Goal: Task Accomplishment & Management: Complete application form

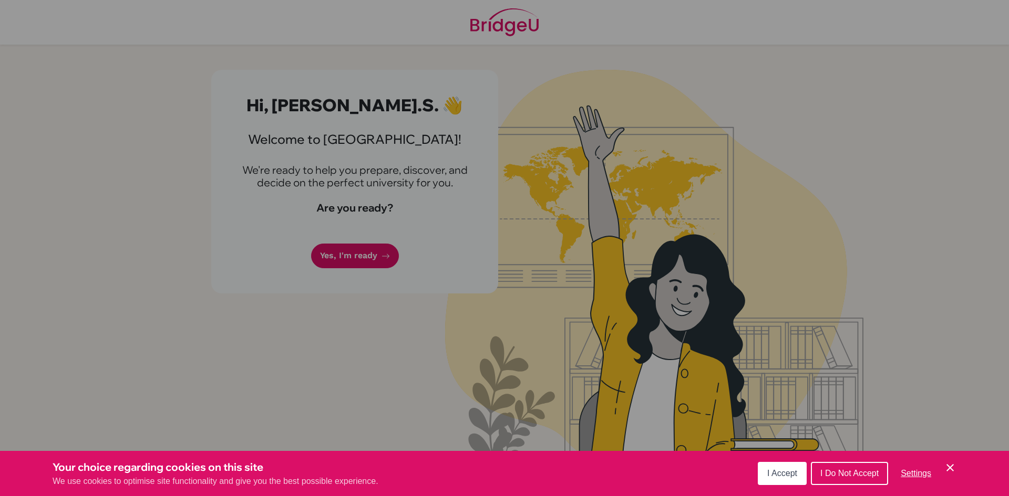
click at [367, 252] on div "Cookie Preferences" at bounding box center [504, 248] width 1009 height 496
click at [775, 461] on div "I Accept I Do Not Accept Settings Cookie Control Close Icon" at bounding box center [856, 473] width 199 height 27
click at [775, 477] on span "I Accept" at bounding box center [782, 473] width 30 height 9
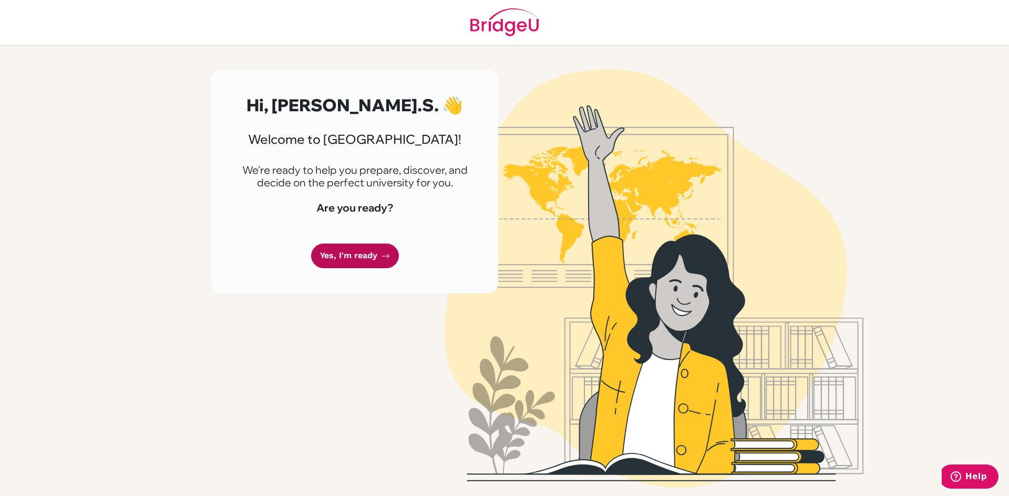
drag, startPoint x: 367, startPoint y: 256, endPoint x: 320, endPoint y: 245, distance: 48.0
click at [367, 256] on link "Yes, I'm ready" at bounding box center [355, 256] width 88 height 25
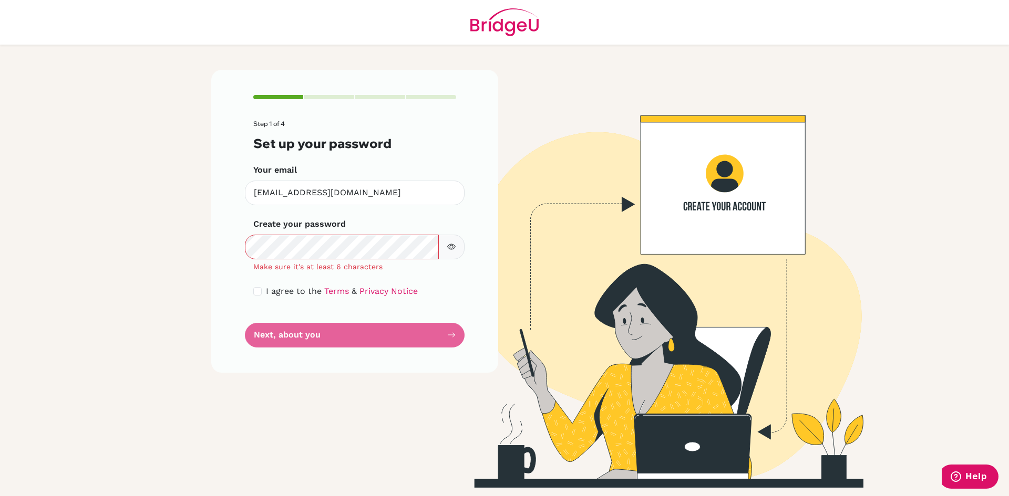
click at [451, 240] on button "button" at bounding box center [451, 247] width 26 height 25
click at [449, 245] on icon "button" at bounding box center [450, 247] width 7 height 7
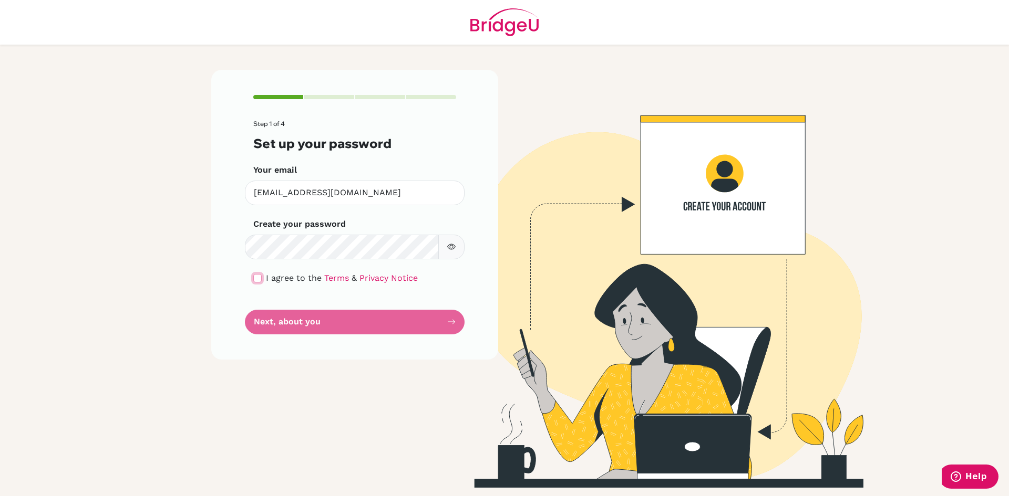
click at [260, 281] on input "checkbox" at bounding box center [257, 278] width 8 height 8
checkbox input "true"
click at [306, 320] on button "Next, about you" at bounding box center [355, 322] width 220 height 25
